Goal: Task Accomplishment & Management: Use online tool/utility

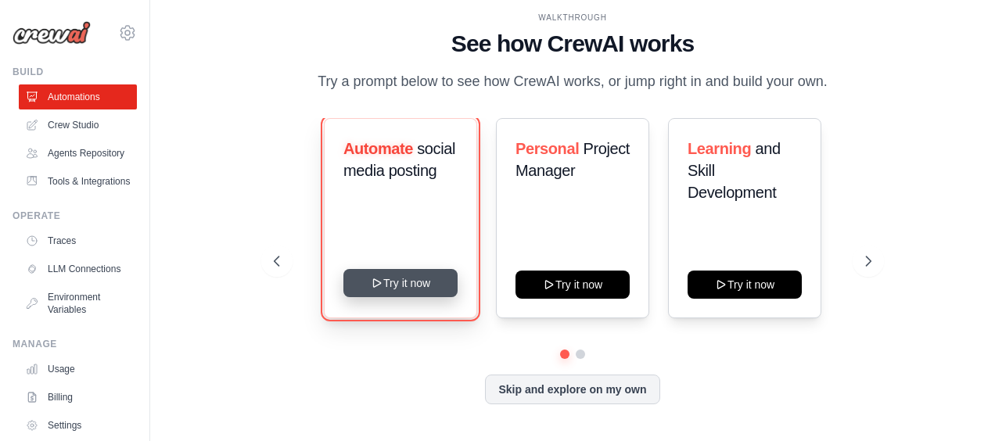
click at [395, 286] on button "Try it now" at bounding box center [400, 283] width 114 height 28
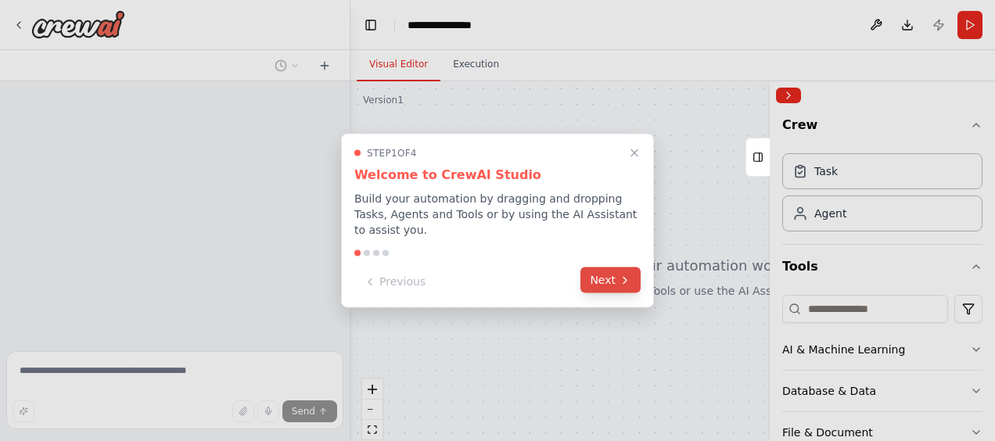
click at [622, 274] on icon at bounding box center [624, 280] width 13 height 13
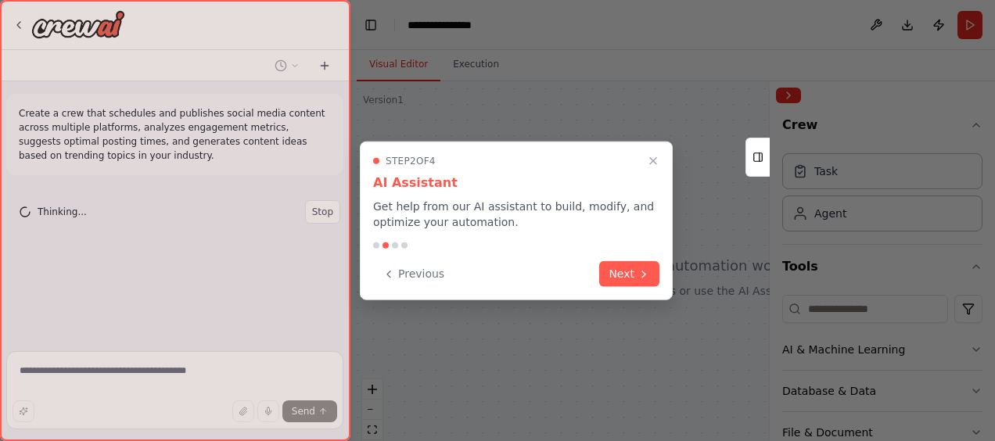
click at [622, 271] on button "Next" at bounding box center [629, 274] width 60 height 26
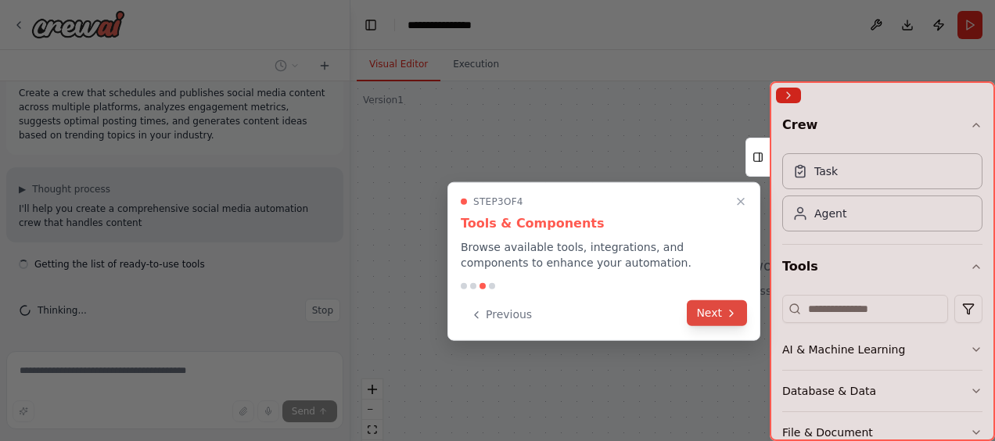
click at [712, 312] on button "Next" at bounding box center [716, 313] width 60 height 26
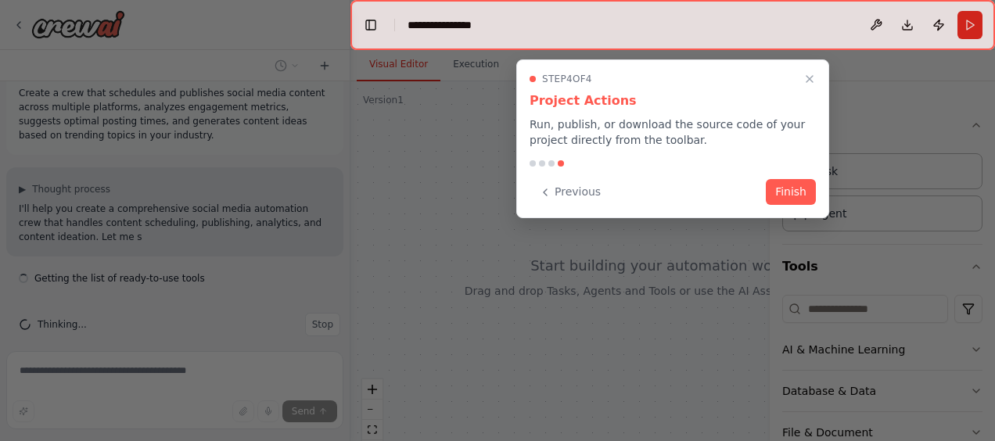
scroll to position [34, 0]
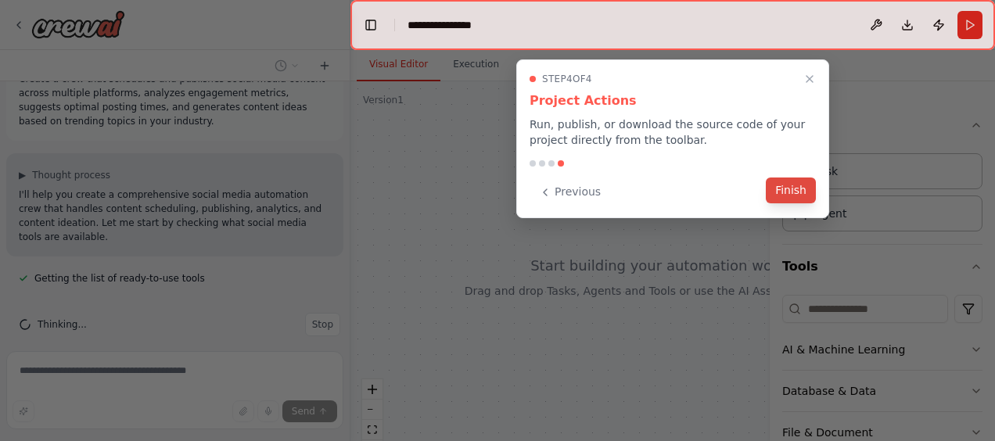
click at [801, 196] on button "Finish" at bounding box center [790, 190] width 50 height 26
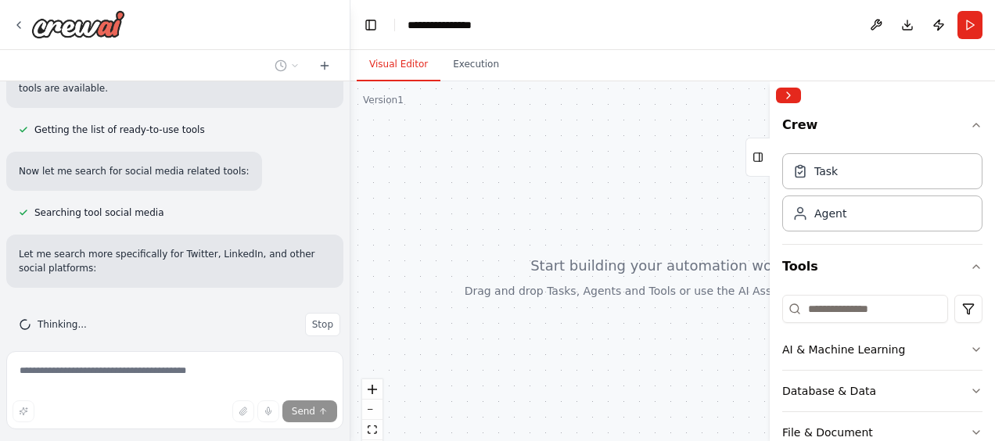
scroll to position [214, 0]
